Goal: Check status: Verify the current state of an ongoing process or item

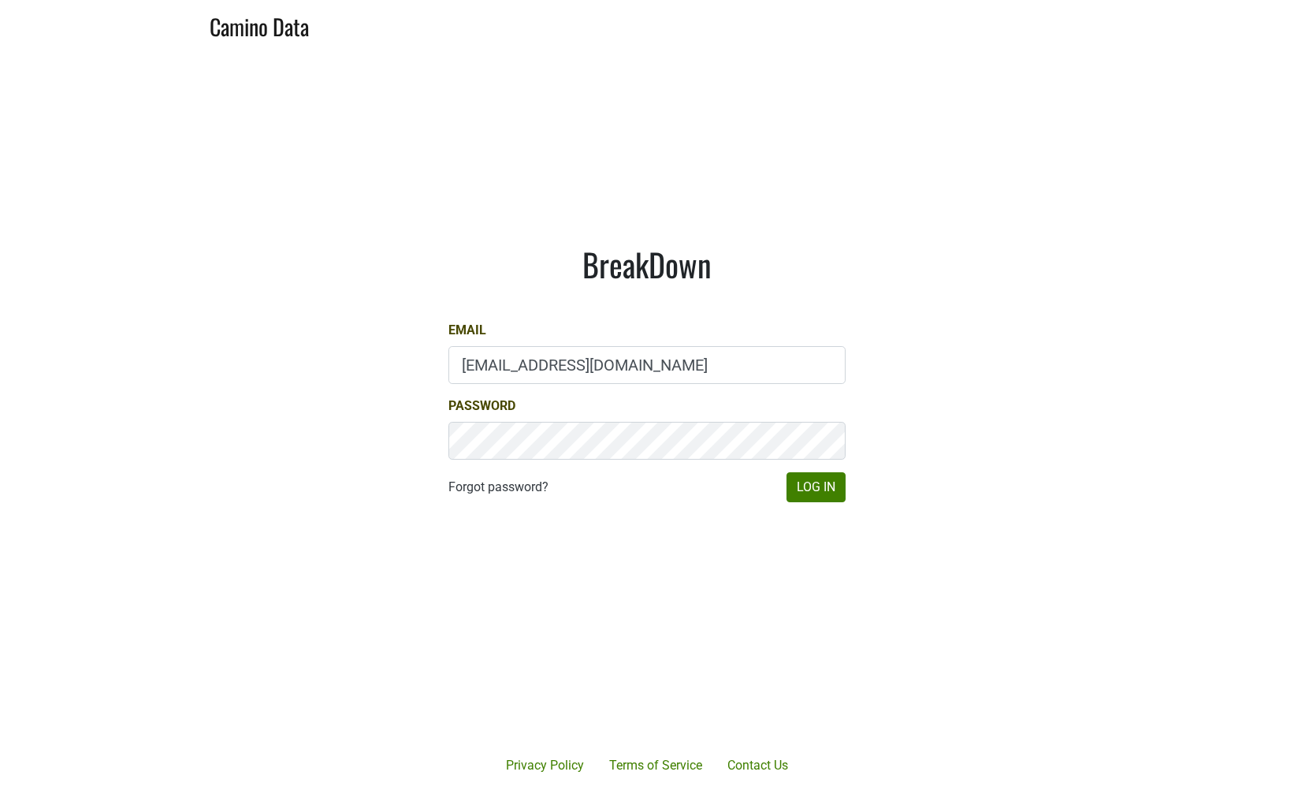
click at [637, 352] on input "marc@dumol.com" at bounding box center [647, 365] width 397 height 38
type input "depletions@mt.wine"
click at [826, 499] on button "Log In" at bounding box center [816, 487] width 59 height 30
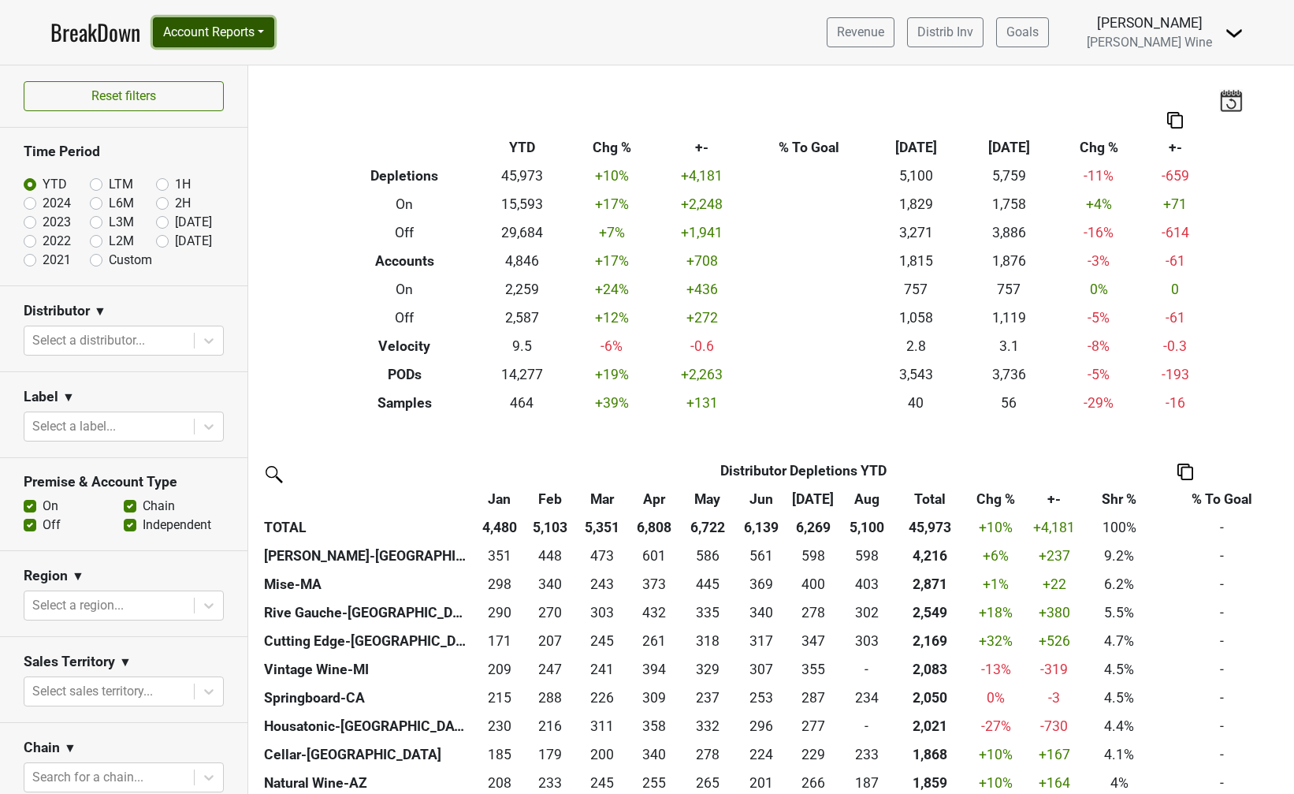
click at [272, 37] on button "Account Reports" at bounding box center [213, 32] width 121 height 30
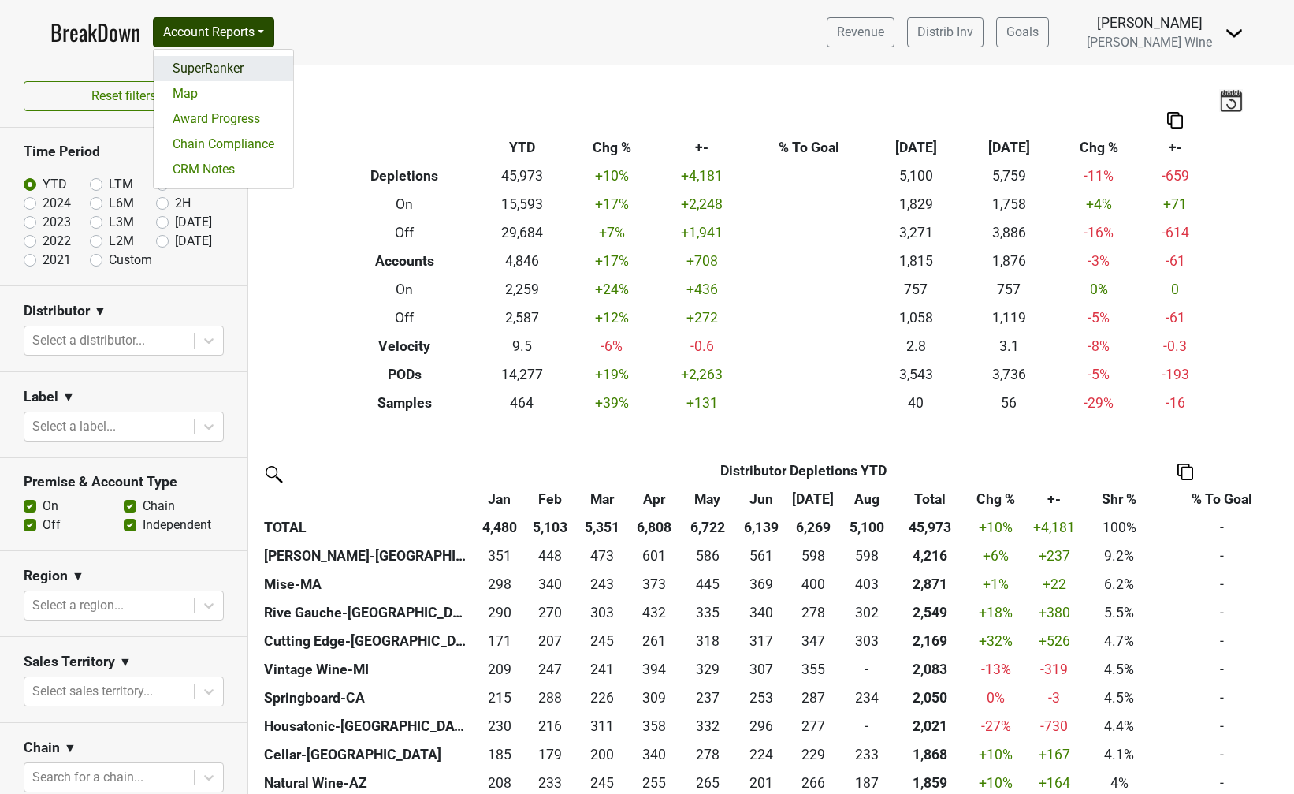
click at [255, 66] on link "SuperRanker" at bounding box center [224, 68] width 140 height 25
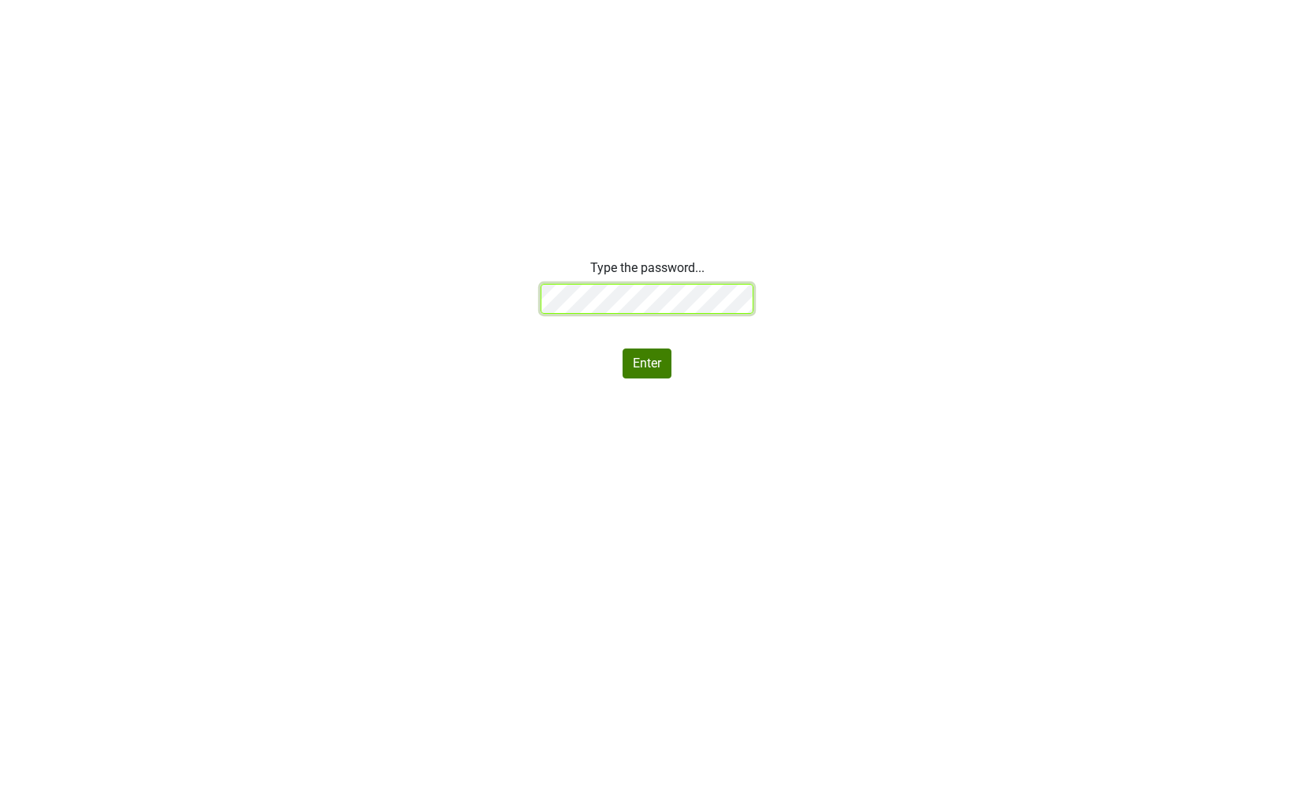
click at [479, 296] on div "Type the password... Enter" at bounding box center [647, 319] width 1294 height 120
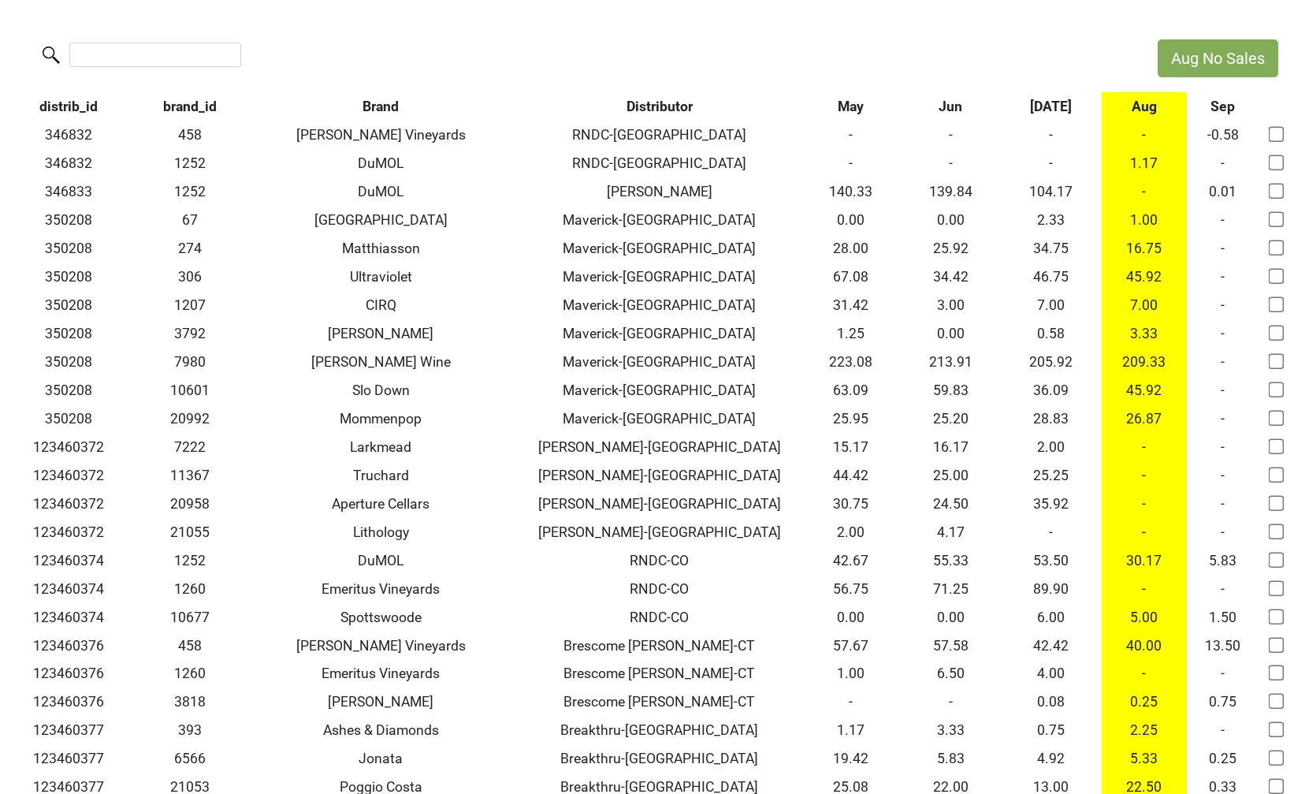
click at [1060, 102] on th "[DATE]" at bounding box center [1051, 106] width 100 height 28
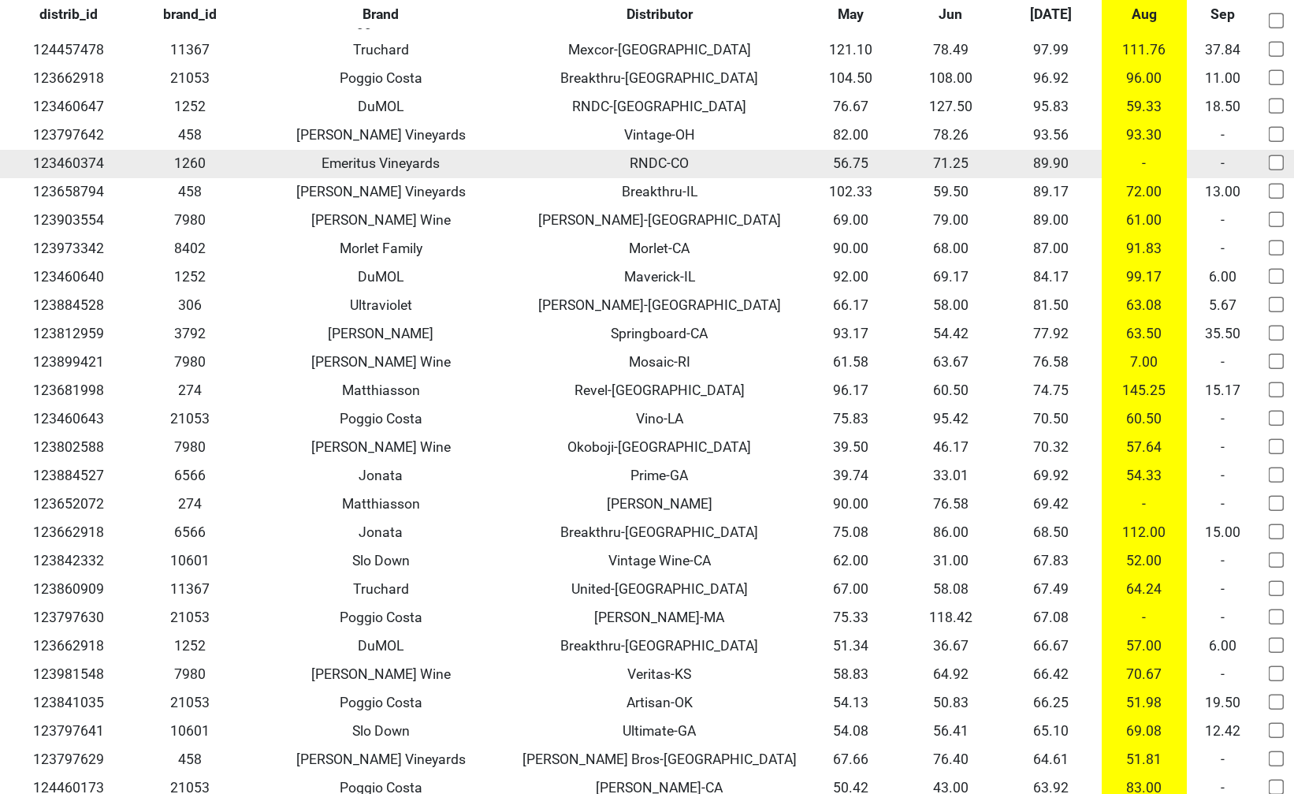
scroll to position [1510, 0]
